Goal: Find specific page/section: Find specific page/section

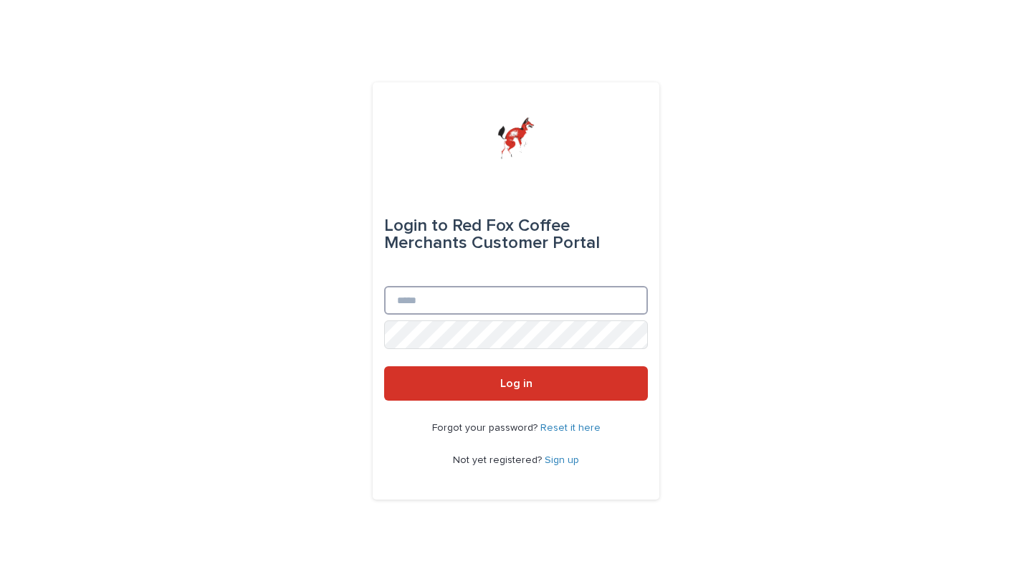
click at [517, 298] on input "Email" at bounding box center [516, 300] width 264 height 29
click at [0, 581] on com-1password-button at bounding box center [0, 582] width 0 height 0
type input "**********"
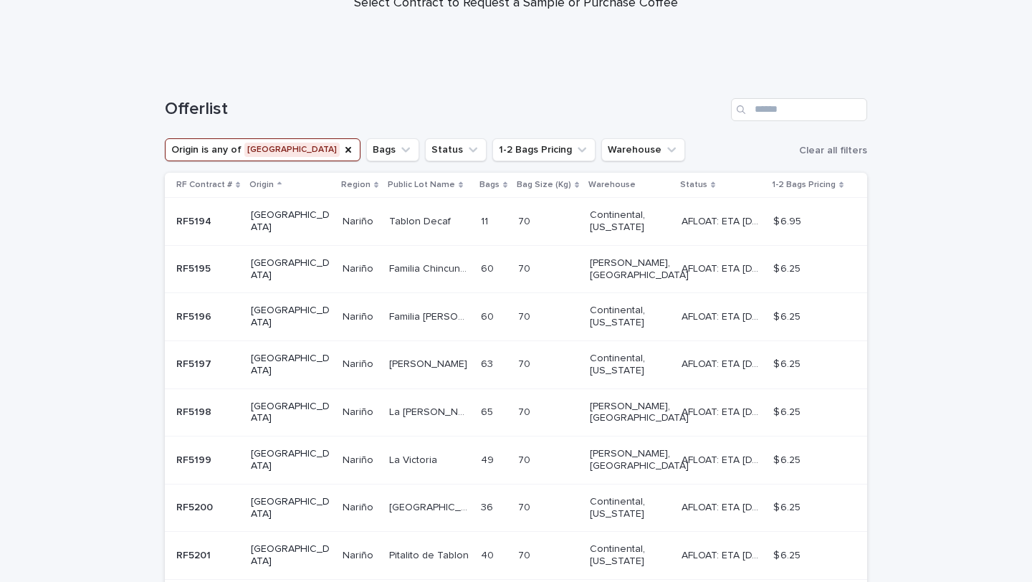
scroll to position [160, 0]
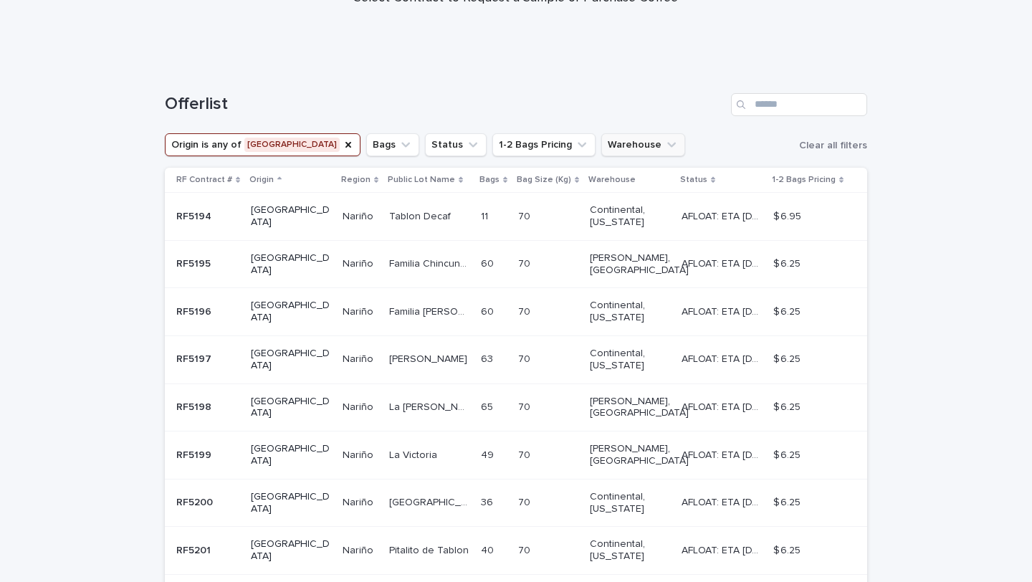
click at [601, 149] on button "Warehouse" at bounding box center [643, 144] width 84 height 23
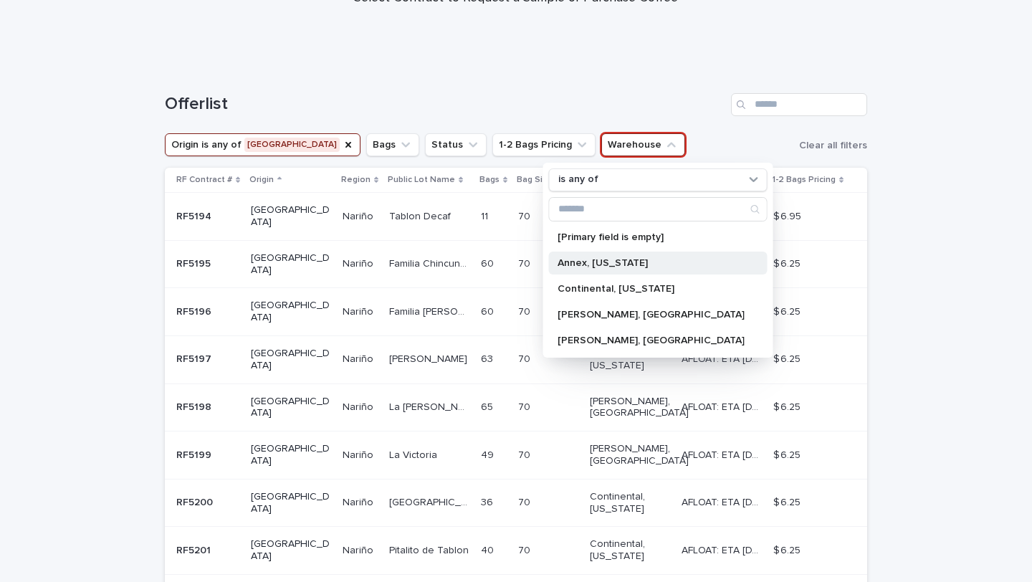
click at [578, 265] on p "Annex, [US_STATE]" at bounding box center [651, 263] width 187 height 10
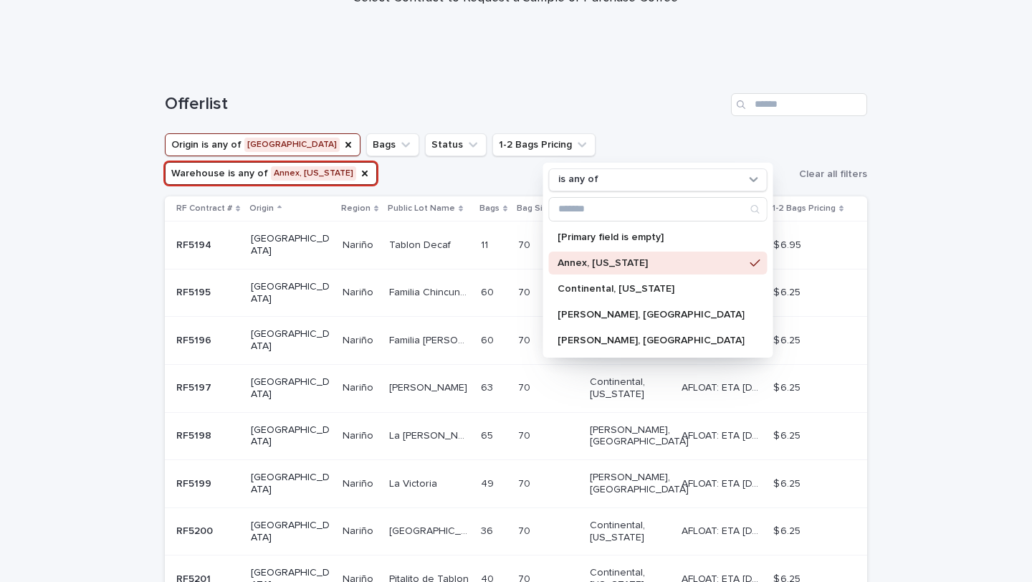
scroll to position [41, 0]
